Goal: Find contact information: Find contact information

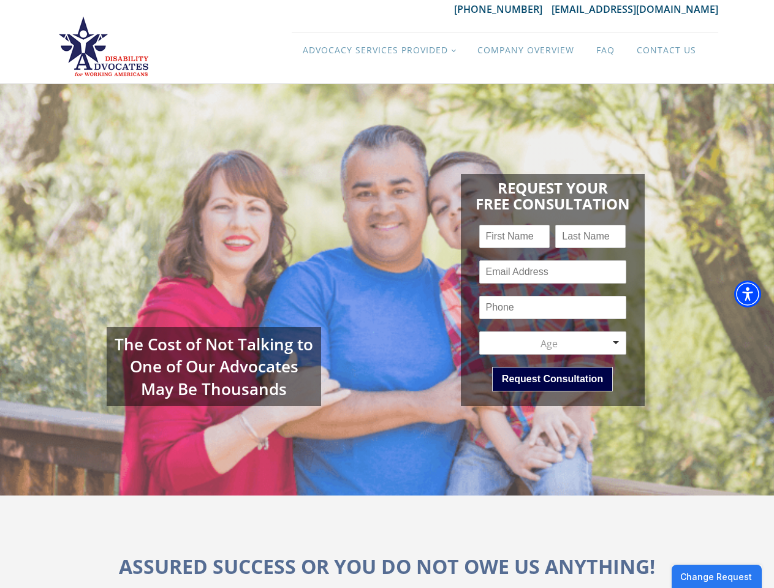
click at [387, 294] on div "Request Your Free Consultation Name * First Last Email * Phone * Age * Age Age …" at bounding box center [552, 290] width 331 height 257
click at [758, 294] on img "Accessibility Menu" at bounding box center [747, 294] width 27 height 27
